Goal: Browse casually: Explore the website without a specific task or goal

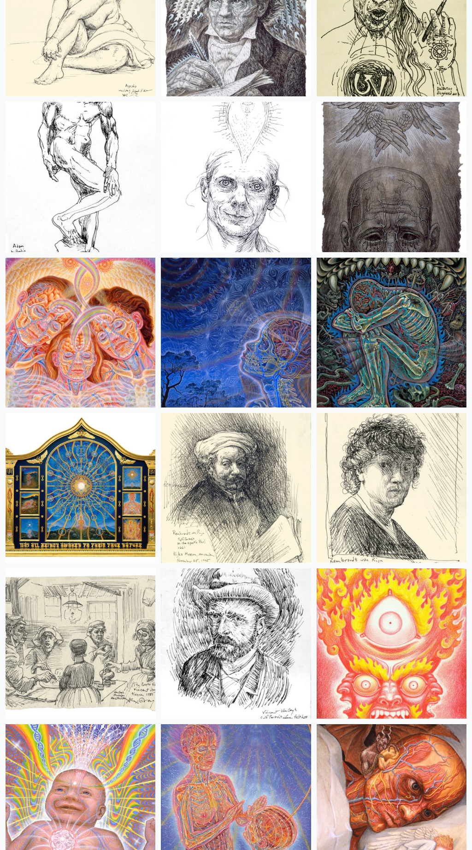
scroll to position [10250, 0]
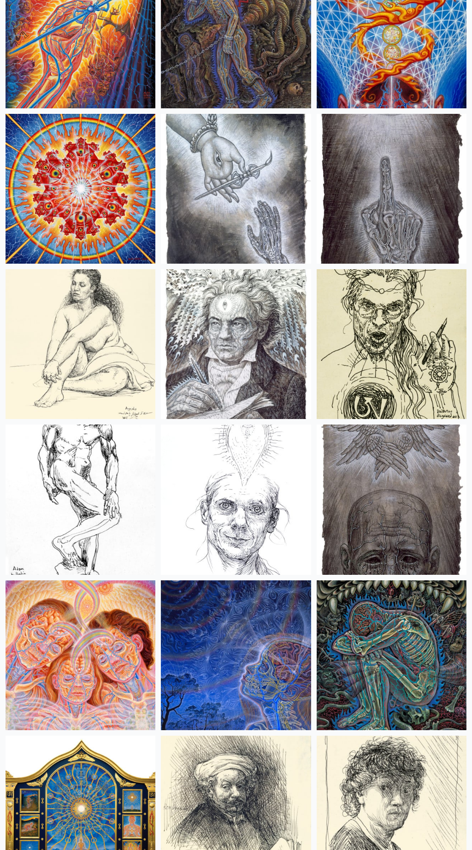
click at [385, 617] on img at bounding box center [392, 655] width 150 height 150
click at [224, 301] on img at bounding box center [236, 344] width 150 height 150
